Goal: Communication & Community: Ask a question

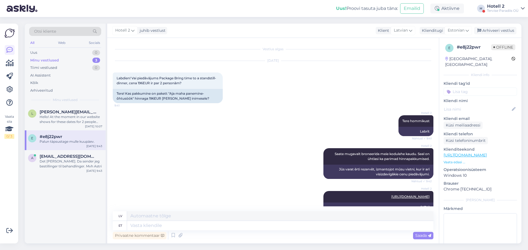
scroll to position [102, 0]
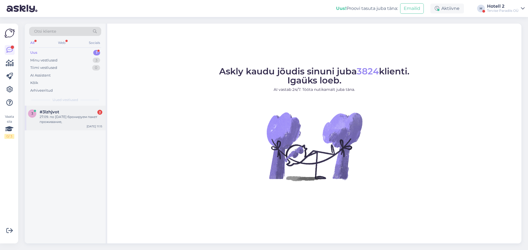
click at [82, 125] on div "3 #3lzhjvot 2 27.09. по [DATE] бронируем пакет проживание, [DATE] 11:15" at bounding box center [65, 118] width 81 height 25
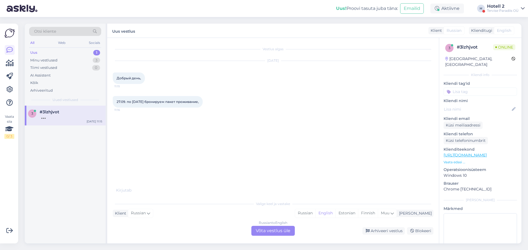
click at [280, 230] on div "Russian to English Võta vestlus üle" at bounding box center [272, 231] width 43 height 10
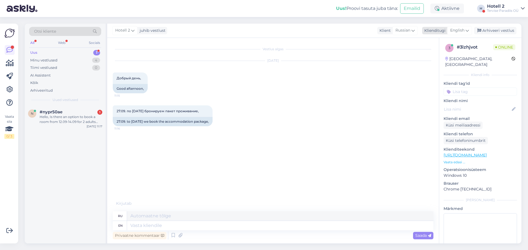
click at [459, 29] on span "English" at bounding box center [457, 30] width 14 height 6
type input "est"
click at [440, 56] on link "Estonian" at bounding box center [447, 55] width 60 height 9
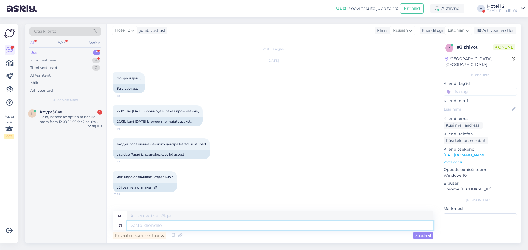
click at [151, 226] on textarea at bounding box center [280, 225] width 306 height 9
type textarea "Te"
type textarea "Т"
type textarea "Tere"
type textarea "Привет"
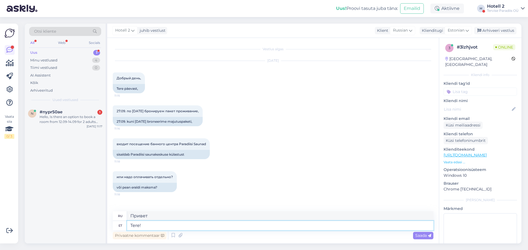
type textarea "Tere!"
type textarea "Привет!"
type textarea "Tere! [GEOGRAPHIC_DATA]"
type textarea "Привет, сауна!"
type textarea "Tere! [GEOGRAPHIC_DATA] külastus"
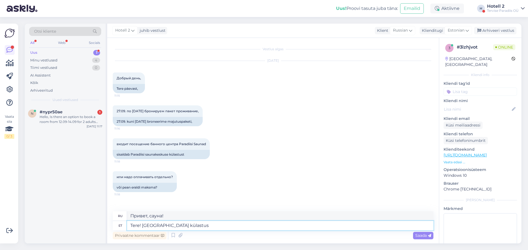
type textarea "Привет! Посещение сауны."
type textarea "Tere! Sauna külastus pole h"
type textarea "Здравствуйте! Сауна недоступна."
type textarea "Tere! Sauna külastus pole hinna s"
type textarea "Здравствуйте! Посещение сауны бесценно."
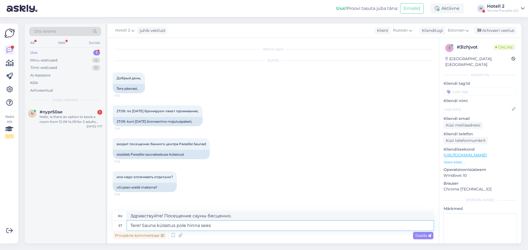
type textarea "Tere! Sauna külastus pole hinna sees"
type textarea "Здравствуйте! Посещение сауны не входит в стоимость."
type textarea "Tere! Sauna külastus pole hinna sees 27"
type textarea "Здравствуйте! Посещение сауны не входит в стоимость 27"
type textarea "Tere! Sauna külastus pole hinna sees 27-"
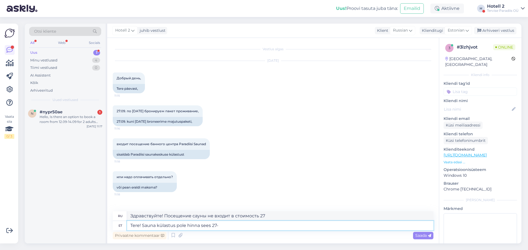
type textarea "Здравствуйте! Посещение сауны не входит в стоимость 27-"
type textarea "Tere! Sauna külastus pole hinna sees 27-28"
type textarea "Здравствуйте! Посещение сауны не входит в стоимость 27-28."
type textarea "Tere! Sauna külastus pole hinna sees 27-28.0"
type textarea "Здравствуйте! Посещение сауны не входит в стоимость 27-28 числа."
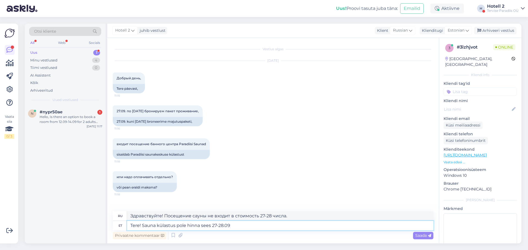
type textarea "Tere! Sauna külastus pole hinna sees 27-28.09"
type textarea "Здравствуйте! Посещение сауны не входит в стоимость 27-28.09"
type textarea "Tere! Sauna külastus pole hinna sees 27-28.09"
type textarea "Здравствуйте! Посещение сауны не входит в стоимость 27-28.09,"
type textarea "Tere! Sauna külastus pole hinna sees 27-28.09."
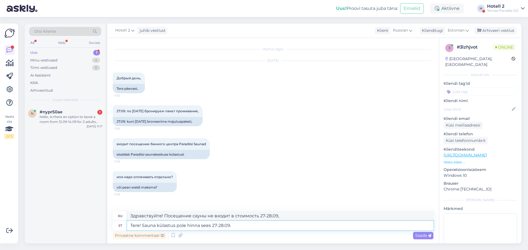
type textarea "Здравствуйте! Посещение сауны не входит в стоимость 27-28.09."
type textarea "Tere! Sauna külastus pole hinna sees 27-28.09. Br"
type textarea "Здравствуйте! Посещение сауны не входит в стоимость 27-28.09. B"
type textarea "Tere! Sauna külastus pole hinna sees 27-28.09. Bron"
type textarea "Здравствуйте! Посещение сауны не входит в стоимость 27-28.09. Бро."
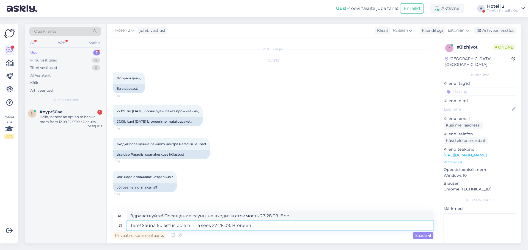
type textarea "Tere! Sauna külastus pole hinna sees 27-28.09. Broneerid"
type textarea "Здравствуйте! Посещение сауны не входит в стоимость тура 27-28.09. Забронируйте…"
type textarea "Tere! Sauna külastus pole hinna sees 27-28.09. Broneerida s"
type textarea "Здравствуйте! Посещение сауны не входит в стоимость тура 27-28.09. [GEOGRAPHIC_…"
type textarea "Tere! Sauna külastus pole hinna sees 27-28.09. Broneerida saate"
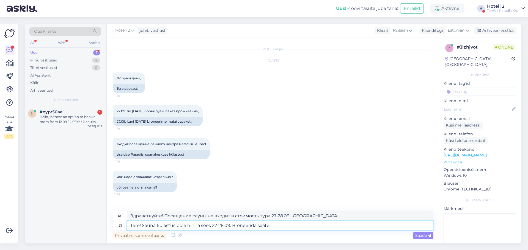
type textarea "Здравствуйте! Посещение сауны не входит в стоимость 27-28.09. Вы можете заброни…"
drag, startPoint x: 273, startPoint y: 228, endPoint x: 232, endPoint y: 229, distance: 41.0
click at [232, 229] on textarea "Tere! Sauna külastus pole hinna sees 27-28.09. Broneerida saate" at bounding box center [280, 225] width 306 height 9
type textarea "Tere! Sauna külastus pole hinna sees 27-28.09."
type textarea "Здравствуйте! Посещение сауны не входит в стоимость 27-28.09."
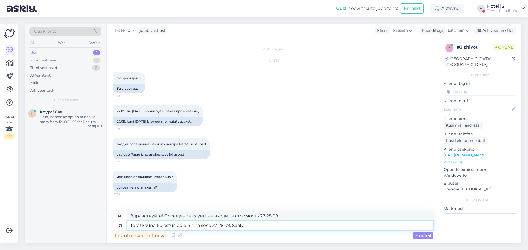
type textarea "Tere! Sauna külastus pole hinna sees 27-28.09. Saate"
type textarea "Здравствуйте! Посещение сауны не входит в стоимость 27-28.09. Вы можете"
type textarea "Tere! Sauna külastus pole hinna sees 27-28.09. Saate kohapeal"
type textarea "Здравствуйте! Посещение сауны 27-28.09. Вы можете приобрести сауну на месте."
type textarea "Tere! Sauna külastus pole hinna sees 27-28.09. Saate kohapeal selle juurde osta"
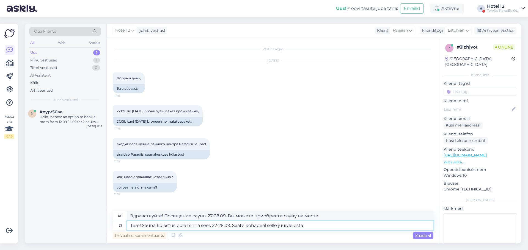
type textarea "Здравствуйте! Посещение сауны 27-28.09. Вы можете приобрести его на месте."
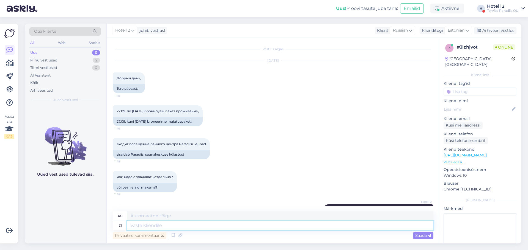
scroll to position [35, 0]
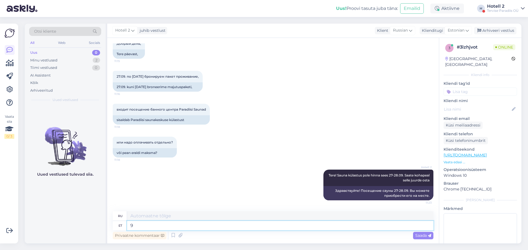
type textarea "9"
type textarea "9 eurot"
type textarea "9 евро"
type textarea "9 eurot on"
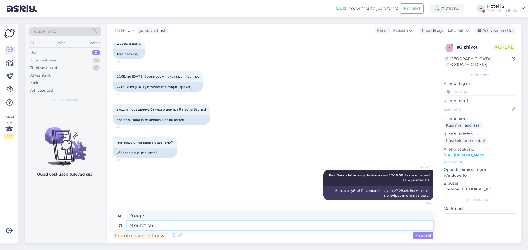
type textarea "9 евро это"
type textarea "9 eurot on 1"
type textarea "9 евро это"
type textarea "9 eurot on 1 pilet"
type textarea "9 евро — 1 билет"
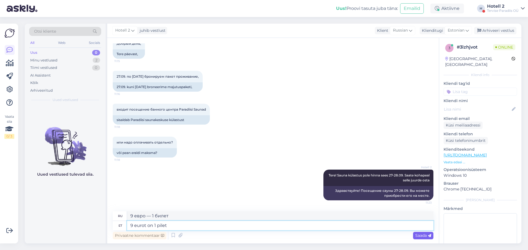
type textarea "9 eurot on 1 pilet"
click at [422, 235] on span "Saada" at bounding box center [423, 235] width 16 height 5
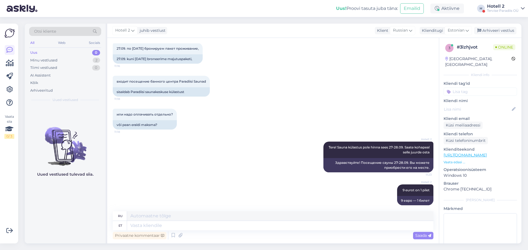
scroll to position [68, 0]
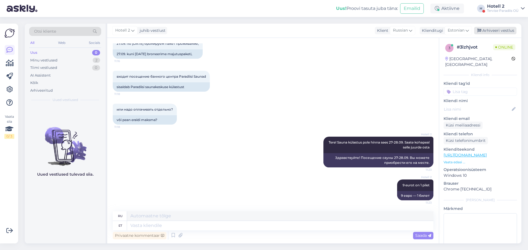
click at [508, 29] on div "Arhiveeri vestlus" at bounding box center [495, 30] width 42 height 7
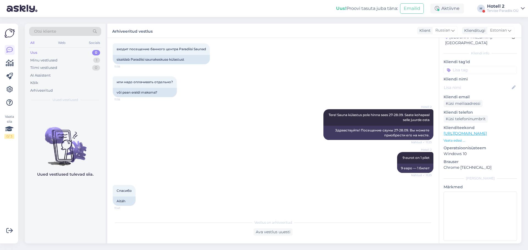
scroll to position [0, 0]
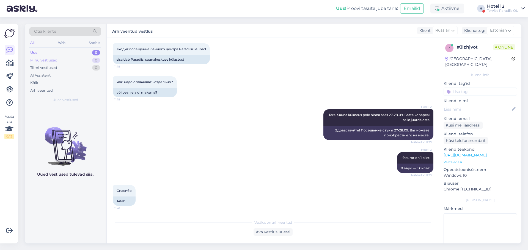
click at [53, 60] on div "Minu vestlused" at bounding box center [43, 60] width 27 height 5
click at [38, 51] on div "Uus 0" at bounding box center [65, 53] width 72 height 8
click at [376, 228] on div "Vestlus on arhiveeritud Ava vestlus uuesti" at bounding box center [273, 226] width 321 height 19
